Goal: Task Accomplishment & Management: Manage account settings

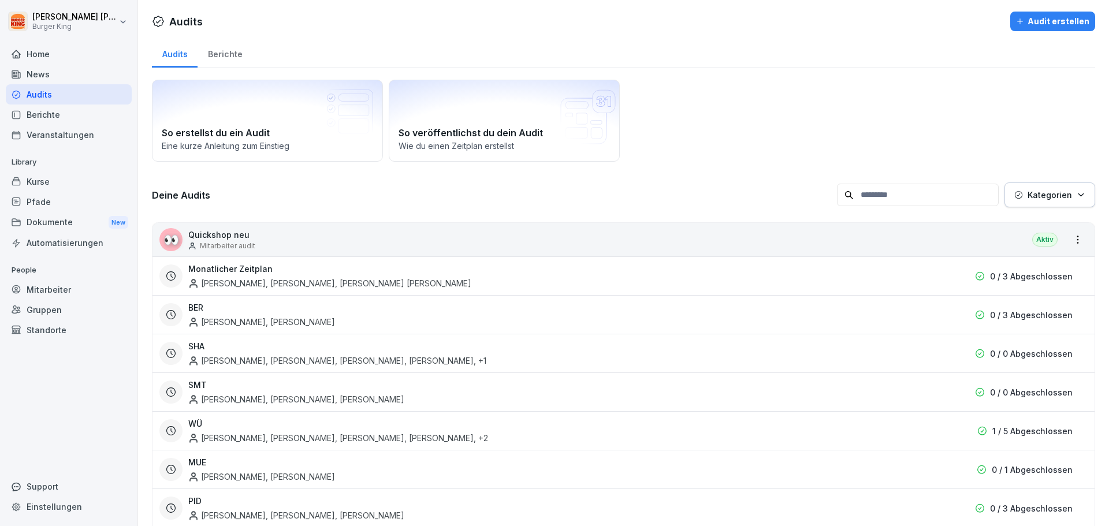
click at [55, 117] on div "Berichte" at bounding box center [69, 115] width 126 height 20
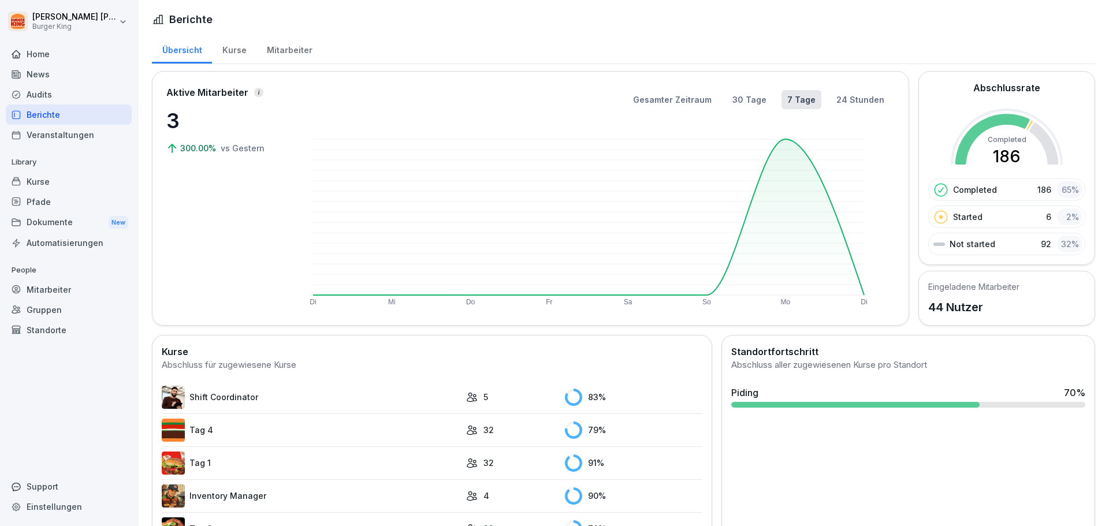
click at [82, 294] on div "Mitarbeiter" at bounding box center [69, 290] width 126 height 20
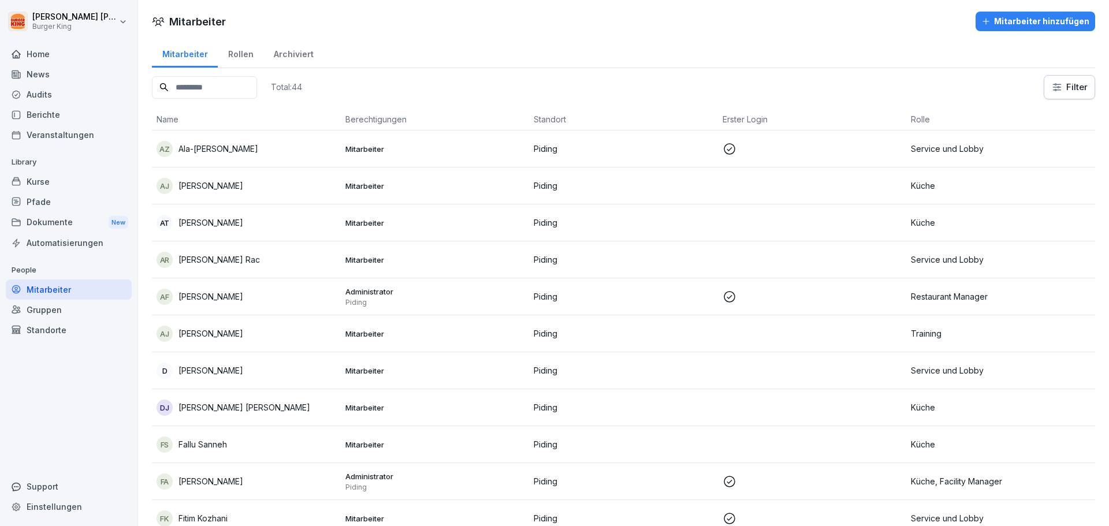
click at [224, 187] on p "[PERSON_NAME]" at bounding box center [211, 186] width 65 height 12
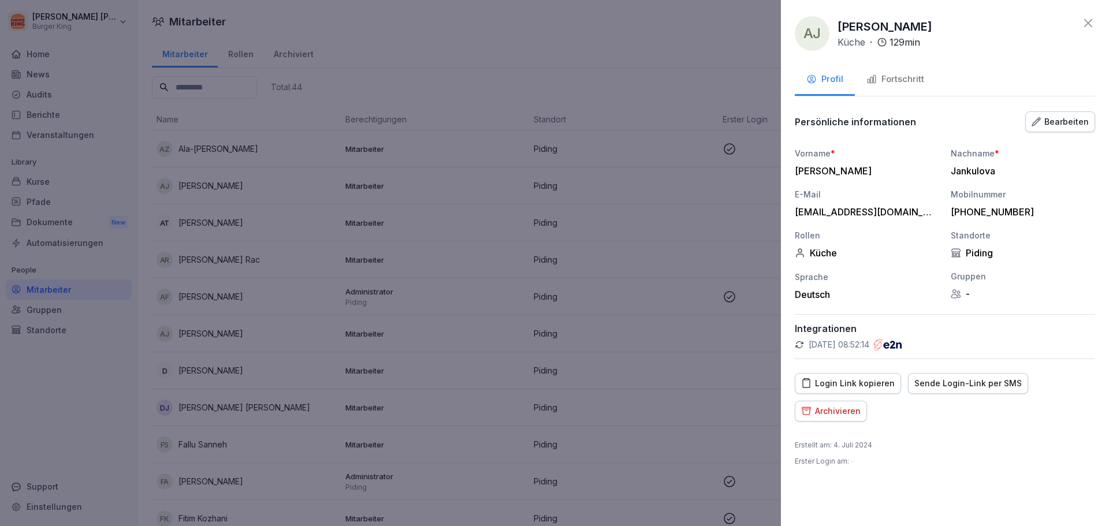
click at [905, 76] on div "Fortschritt" at bounding box center [896, 79] width 58 height 13
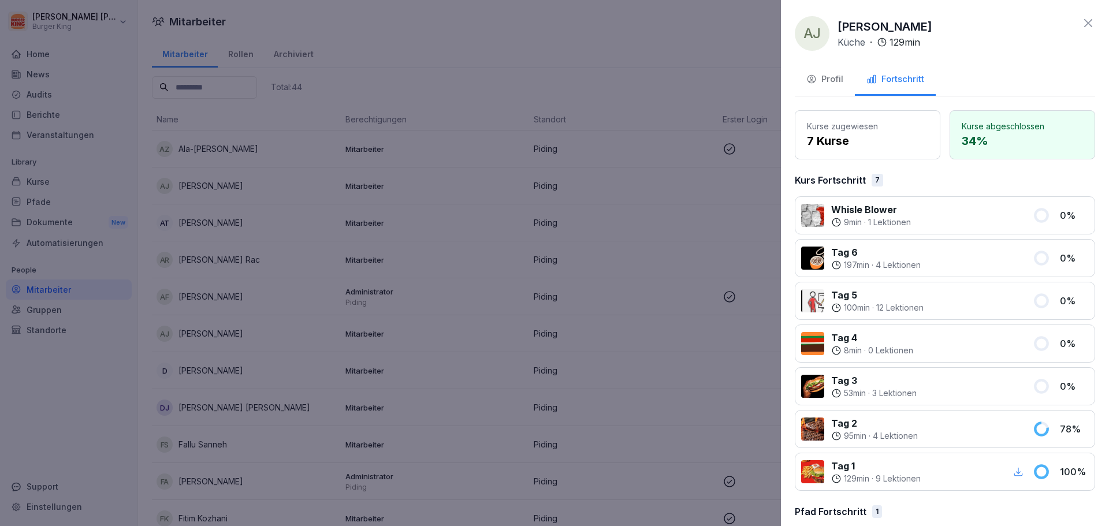
click at [827, 80] on div "Profil" at bounding box center [825, 79] width 37 height 13
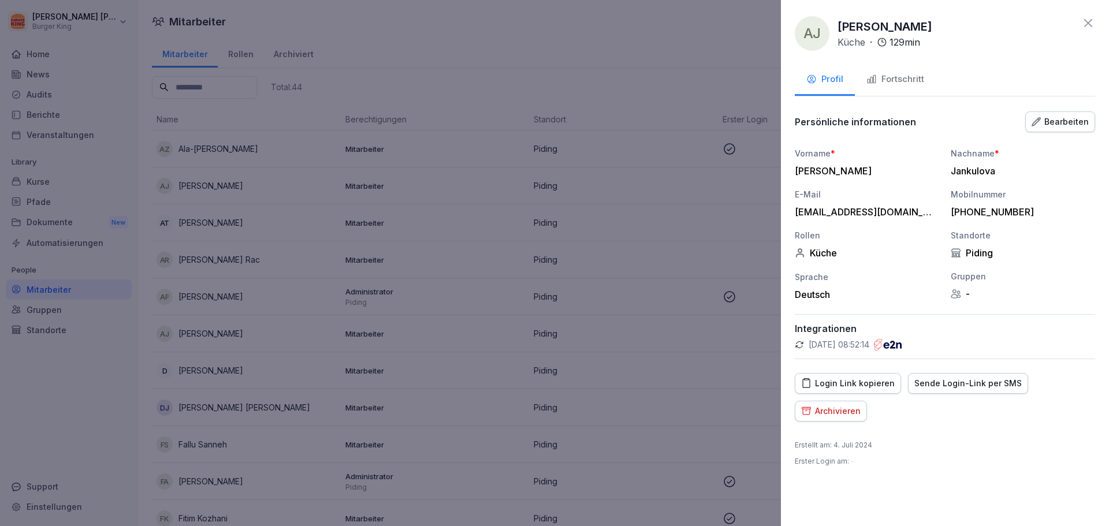
click at [870, 385] on div "Login Link kopieren" at bounding box center [848, 383] width 94 height 13
click at [941, 374] on button "Sende Login-Link per SMS" at bounding box center [968, 383] width 120 height 21
click at [908, 86] on div "Fortschritt" at bounding box center [896, 79] width 58 height 13
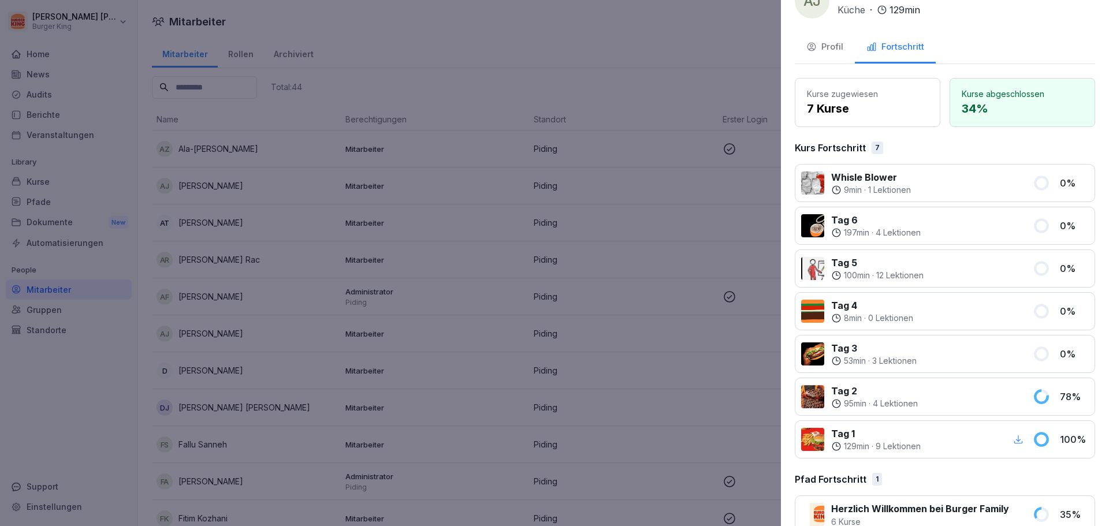
scroll to position [57, 0]
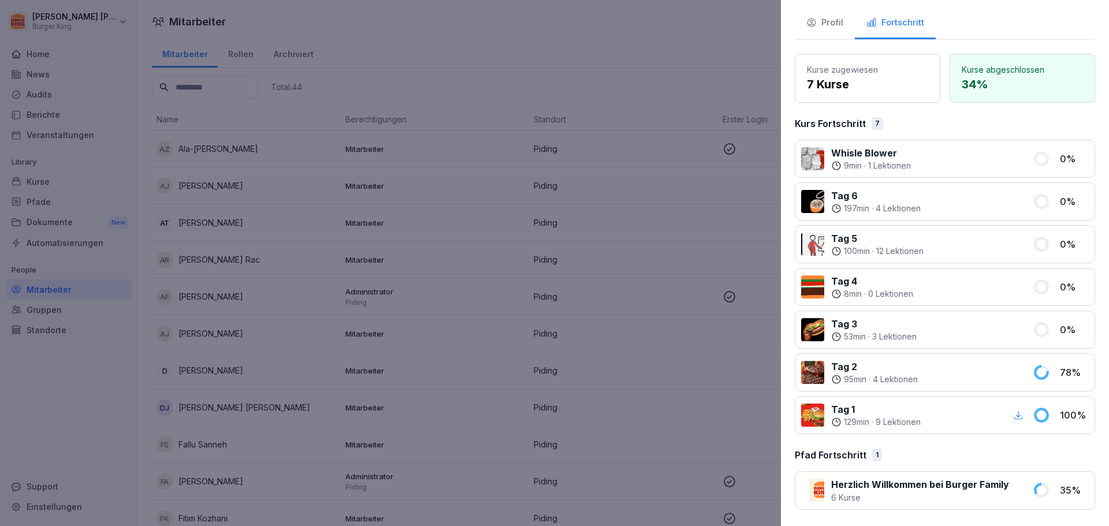
click at [1035, 374] on icon at bounding box center [1041, 372] width 12 height 12
click at [1003, 500] on p "6 Kurse" at bounding box center [920, 498] width 178 height 12
click at [862, 77] on p "7 Kurse" at bounding box center [867, 84] width 121 height 17
click at [838, 13] on button "Profil" at bounding box center [825, 23] width 60 height 31
